Goal: Task Accomplishment & Management: Manage account settings

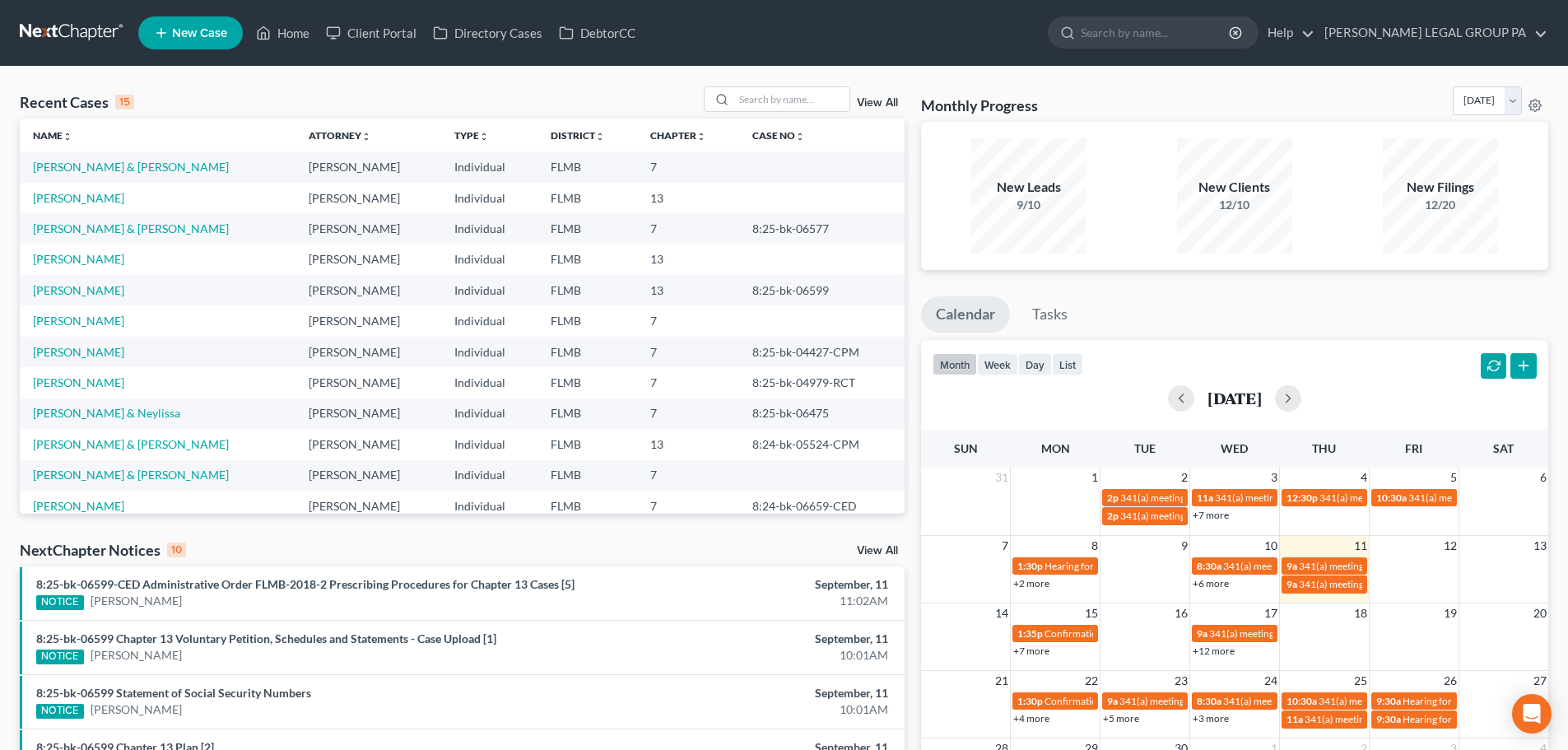
click at [75, 31] on link at bounding box center [72, 33] width 105 height 29
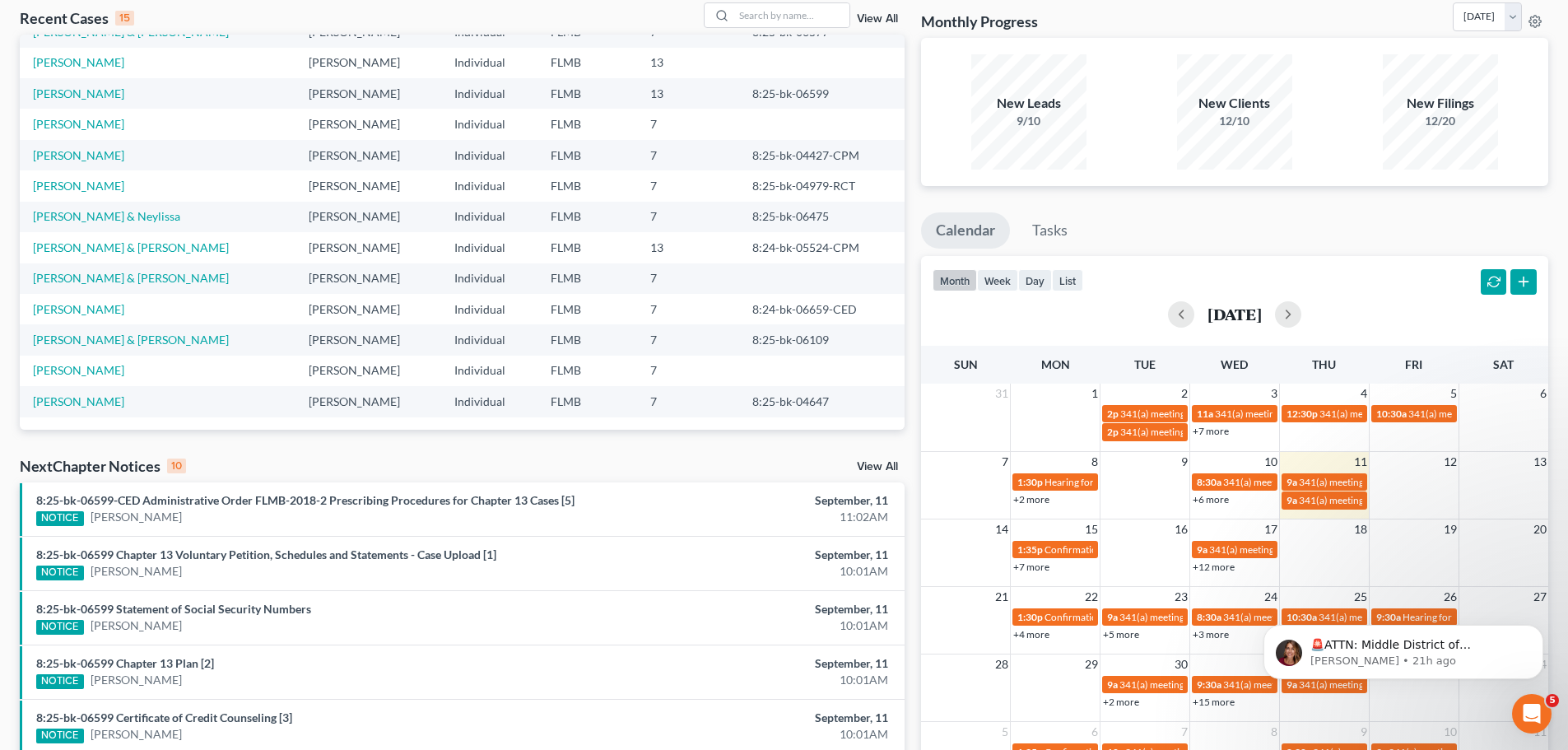
scroll to position [165, 0]
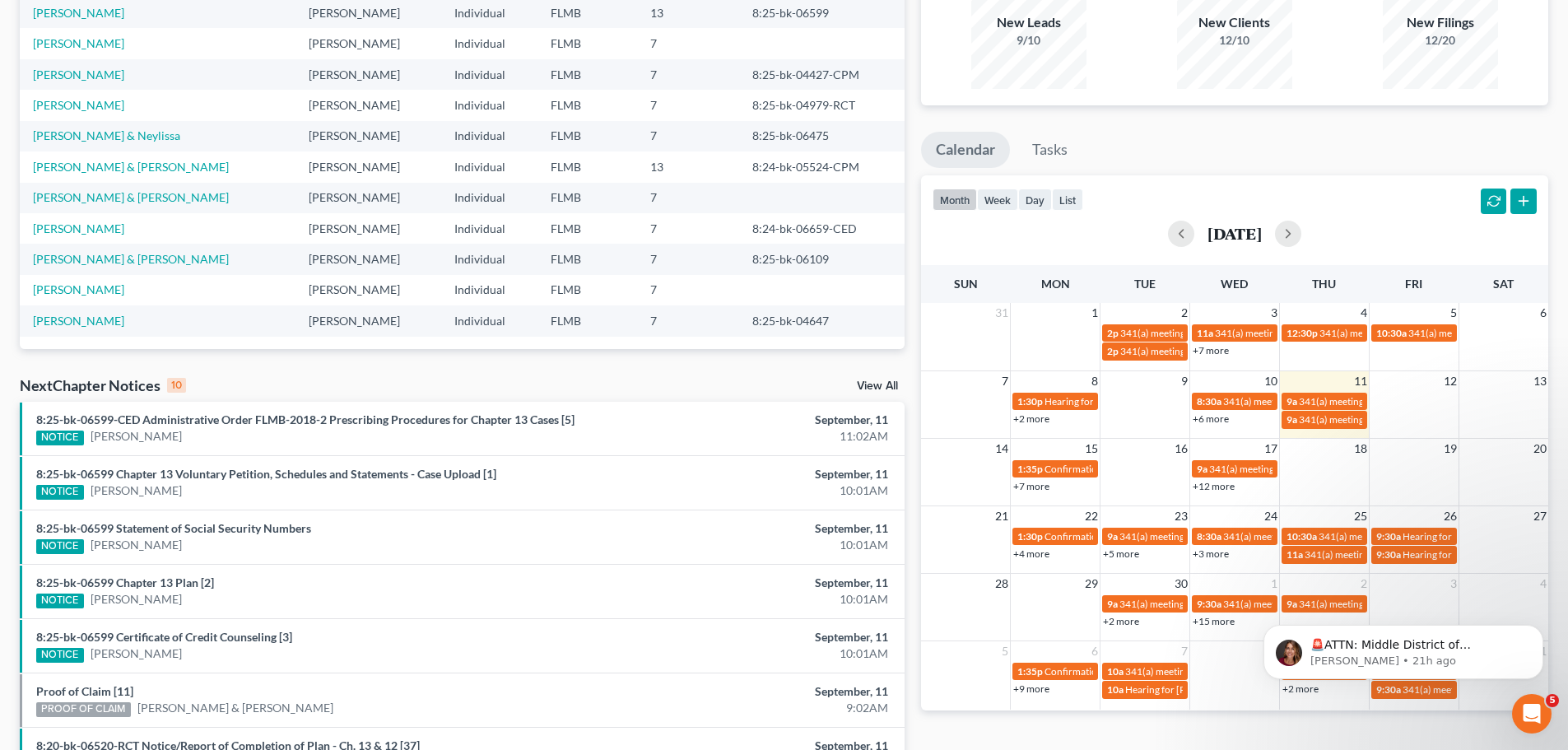
click at [1214, 479] on link "+12 more" at bounding box center [1213, 486] width 42 height 12
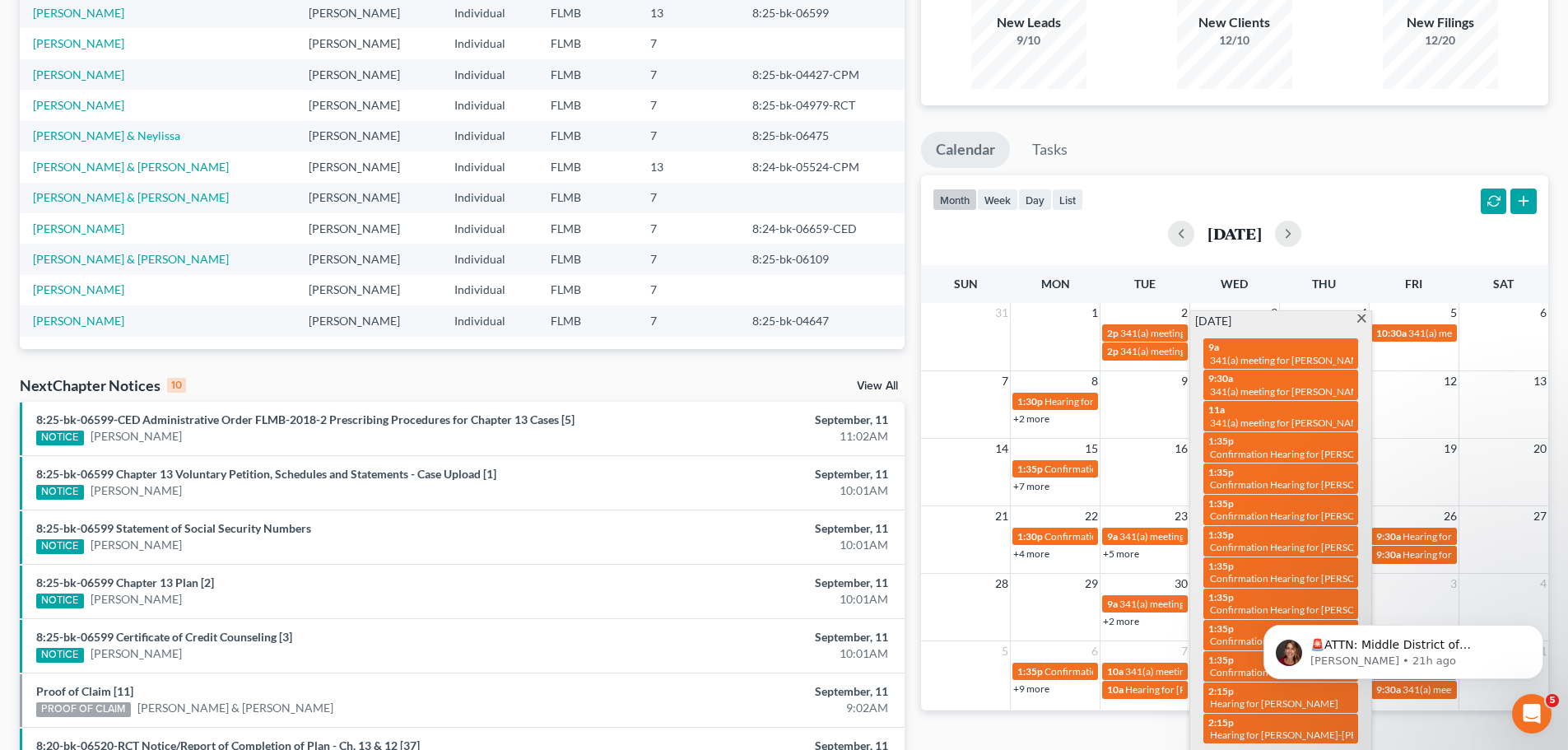
click at [1357, 319] on span at bounding box center [1362, 320] width 12 height 10
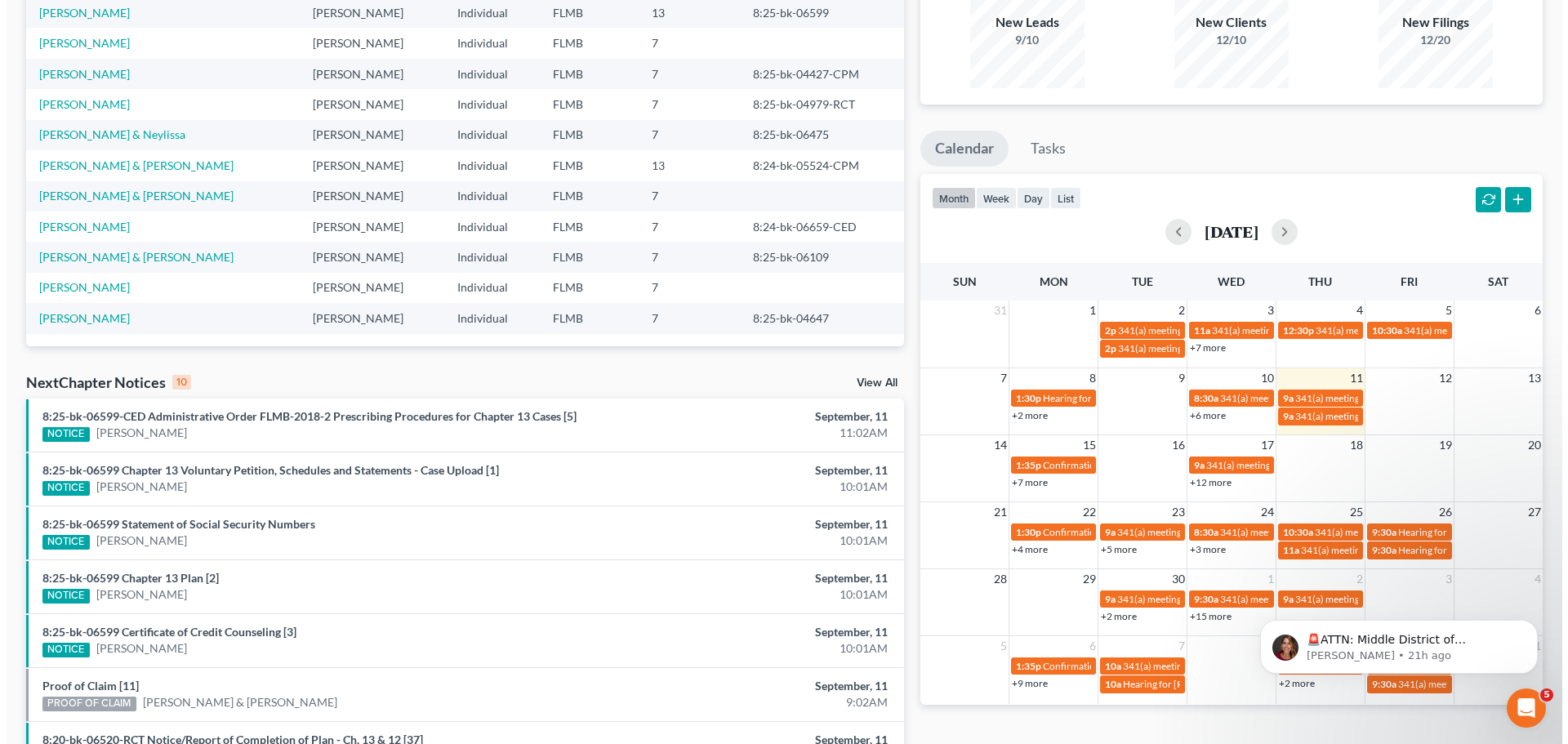
scroll to position [245, 0]
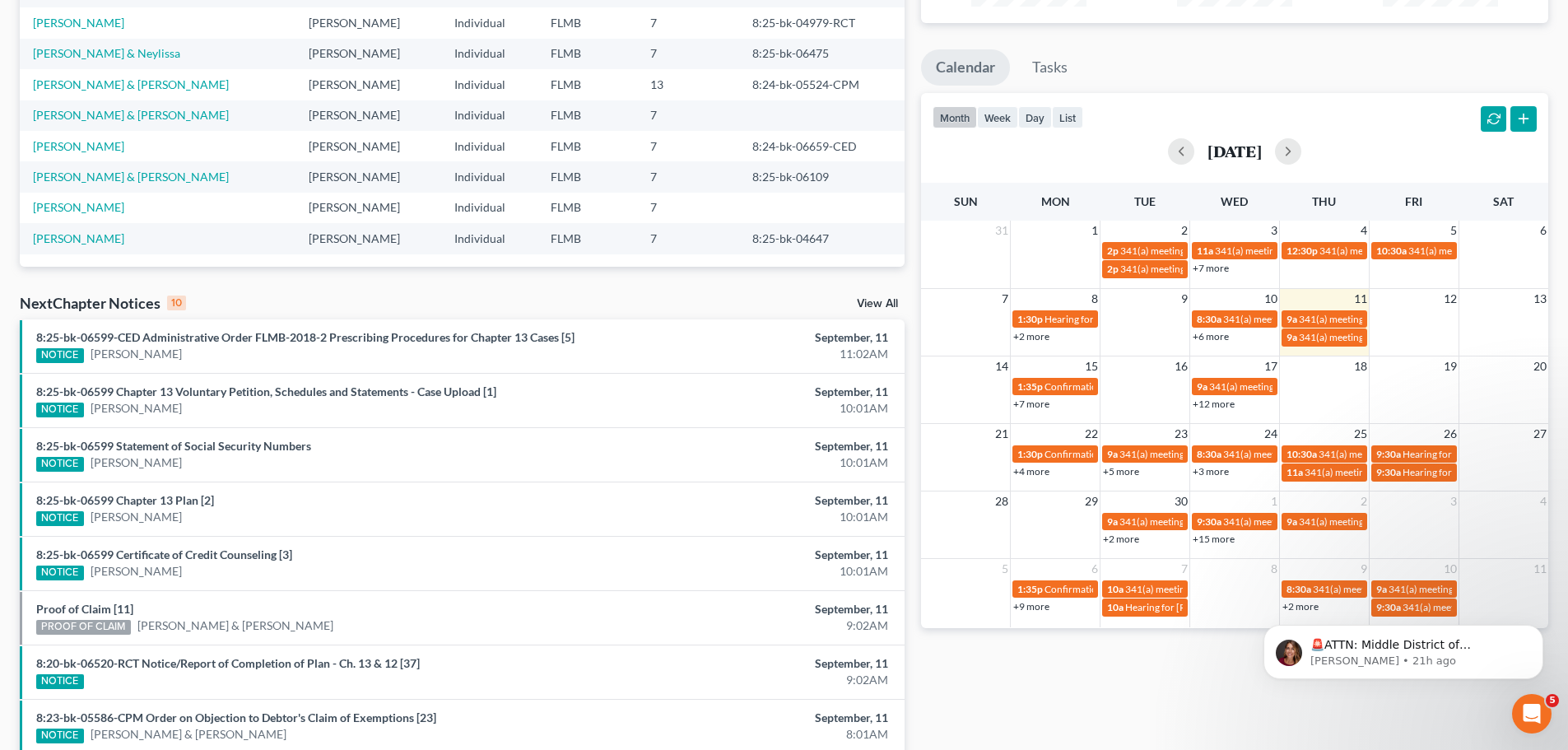
click at [1230, 411] on div "+12 more" at bounding box center [1235, 403] width 89 height 16
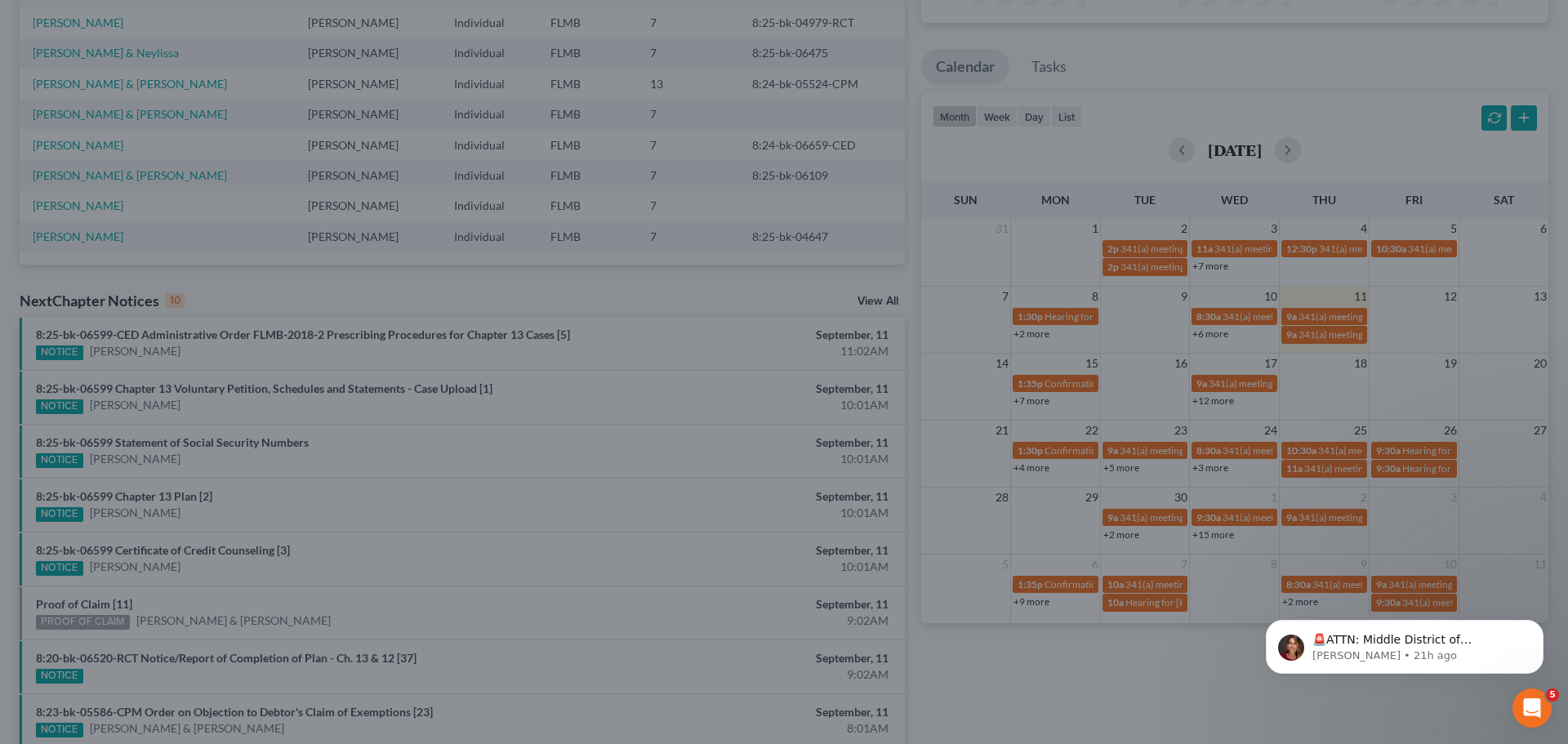
click at [1217, 403] on div "New Event × Event Title * Date [DATE] close Date [DATE] Time 12:00 AM chevron_l…" at bounding box center [784, 372] width 1568 height 744
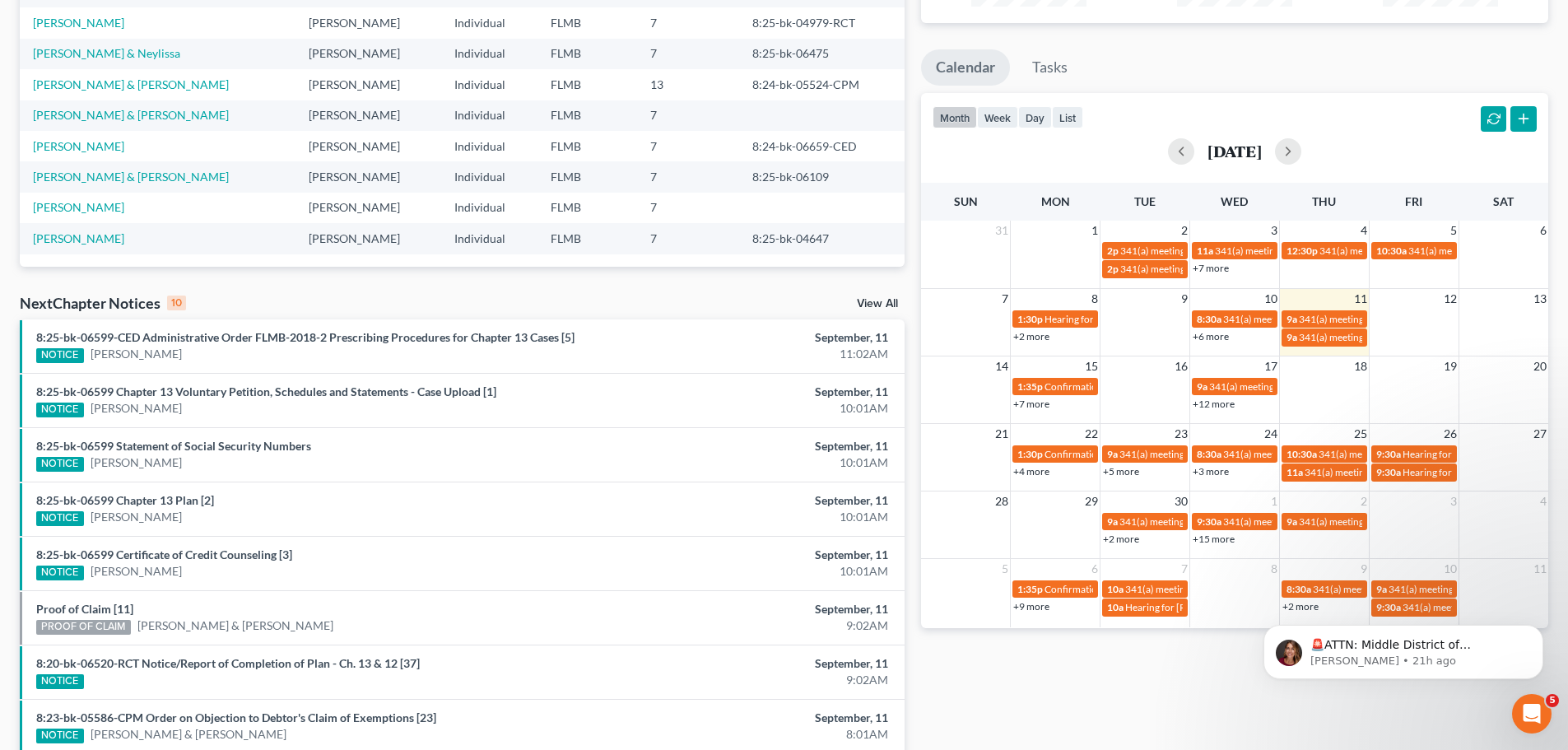
click at [1220, 397] on link "+12 more" at bounding box center [1213, 403] width 42 height 12
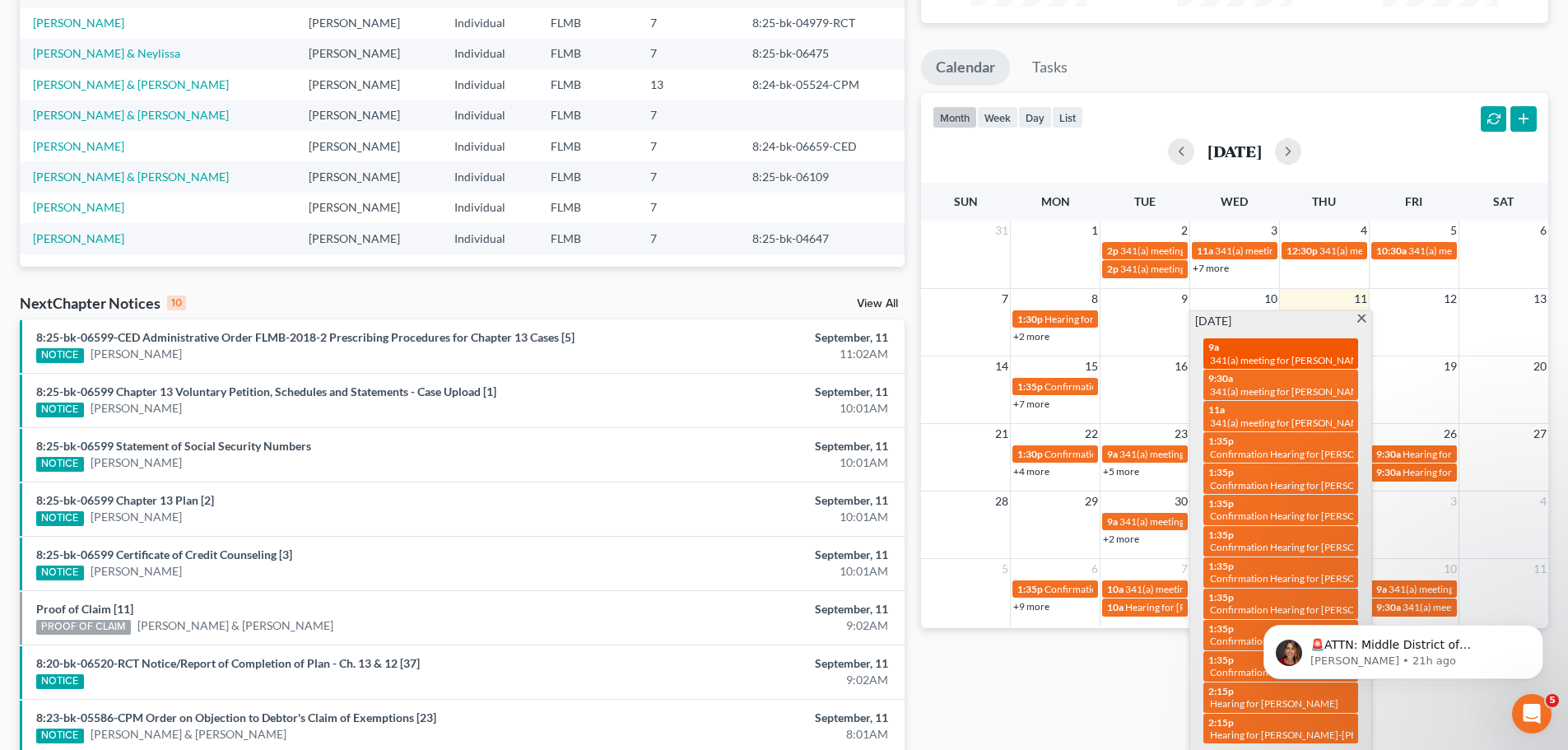
click at [1232, 365] on span "341(a) meeting for [PERSON_NAME] & [PERSON_NAME]" at bounding box center [1333, 360] width 246 height 12
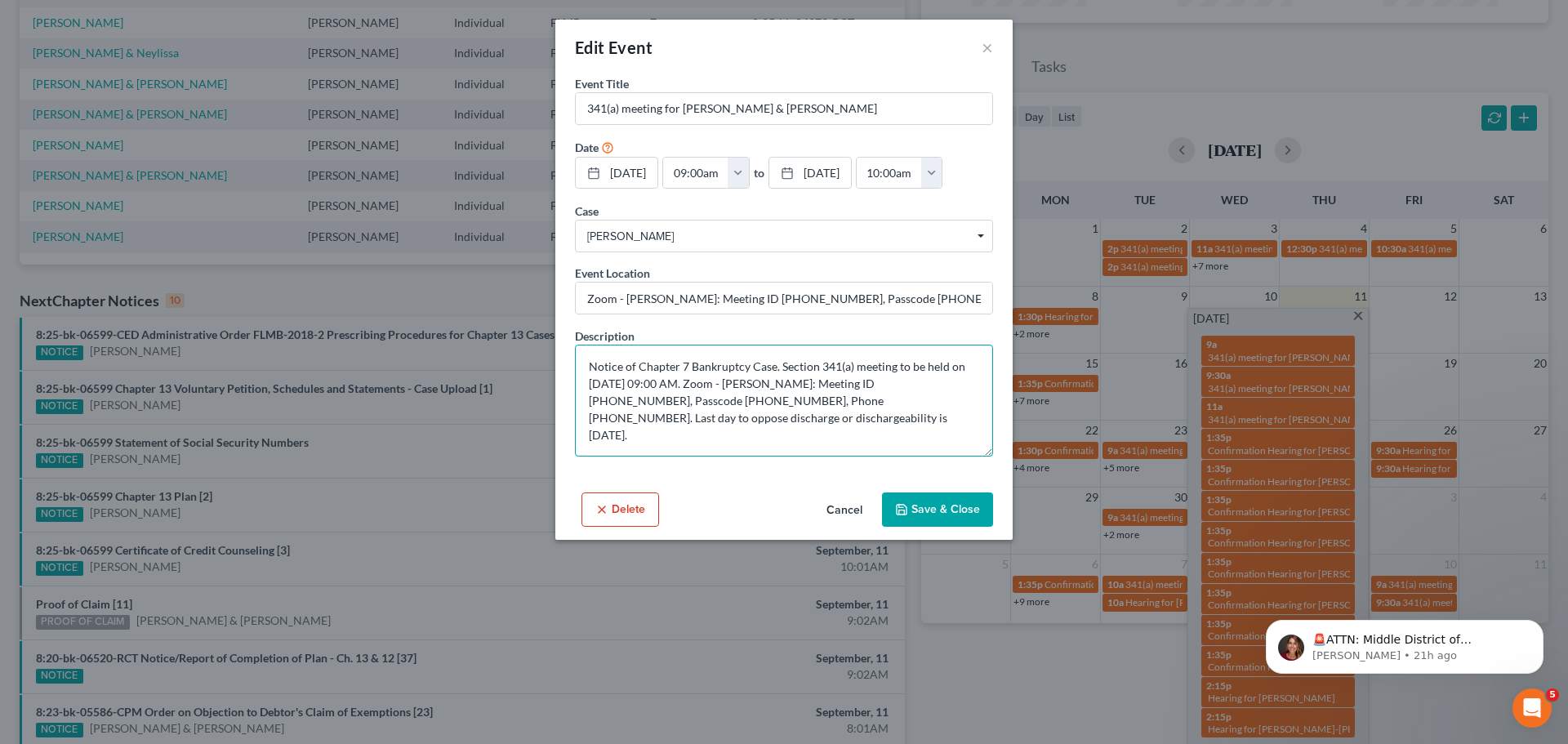
drag, startPoint x: 867, startPoint y: 385, endPoint x: 968, endPoint y: 384, distance: 101.0
click at [968, 384] on textarea "Notice of Chapter 7 Bankruptcy Case. Section 341(a) meeting to be held on [DATE…" at bounding box center [784, 401] width 418 height 112
drag, startPoint x: 639, startPoint y: 397, endPoint x: 703, endPoint y: 406, distance: 64.6
click at [703, 406] on textarea "Notice of Chapter 7 Bankruptcy Case. Section 341(a) meeting to be held on [DATE…" at bounding box center [784, 401] width 418 height 112
